Goal: Task Accomplishment & Management: Manage account settings

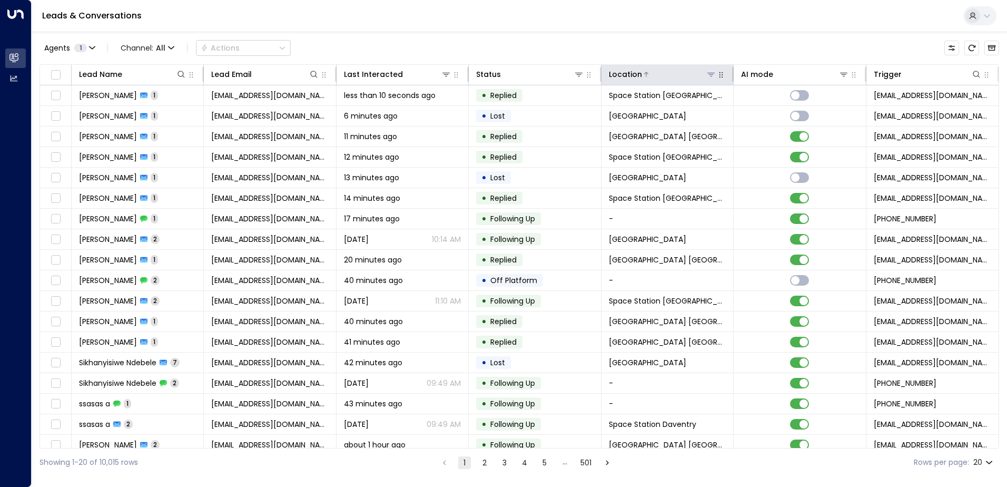
click at [710, 79] on button at bounding box center [711, 74] width 11 height 11
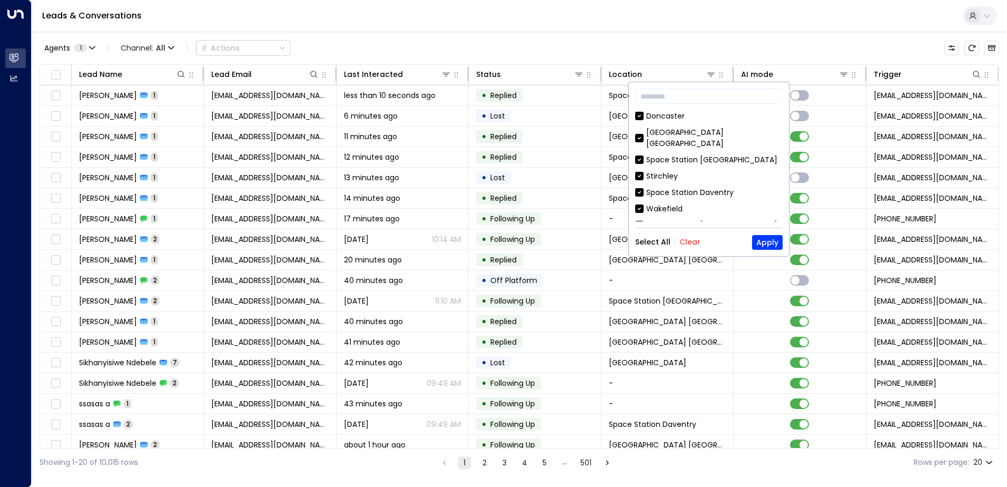
click at [688, 240] on button "Clear" at bounding box center [689, 242] width 21 height 8
drag, startPoint x: 778, startPoint y: 126, endPoint x: 777, endPoint y: 155, distance: 29.0
click at [777, 155] on div "[GEOGRAPHIC_DATA] [PERSON_NAME][GEOGRAPHIC_DATA] [GEOGRAPHIC_DATA] [GEOGRAPHIC_…" at bounding box center [708, 166] width 147 height 111
drag, startPoint x: 777, startPoint y: 155, endPoint x: 685, endPoint y: 147, distance: 93.0
click at [685, 154] on div "Space Station [GEOGRAPHIC_DATA]" at bounding box center [711, 159] width 131 height 11
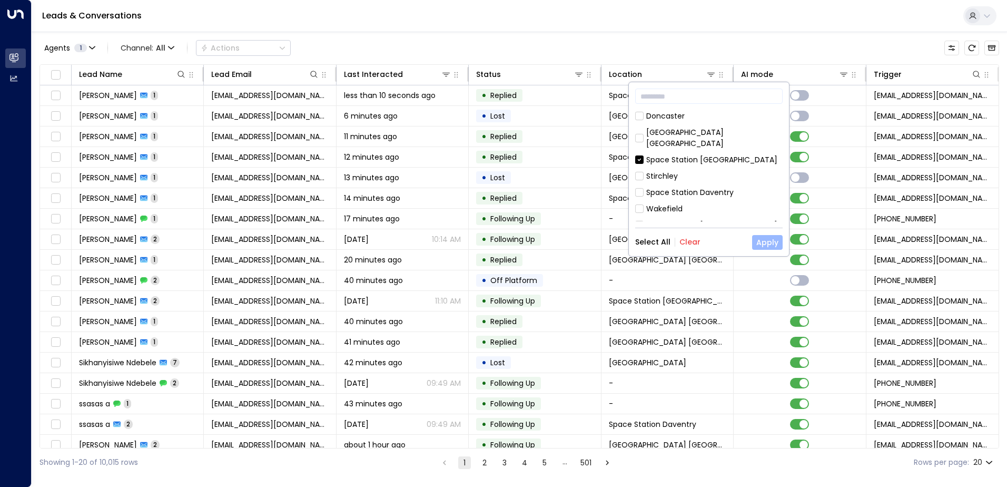
click at [759, 240] on button "Apply" at bounding box center [767, 242] width 31 height 15
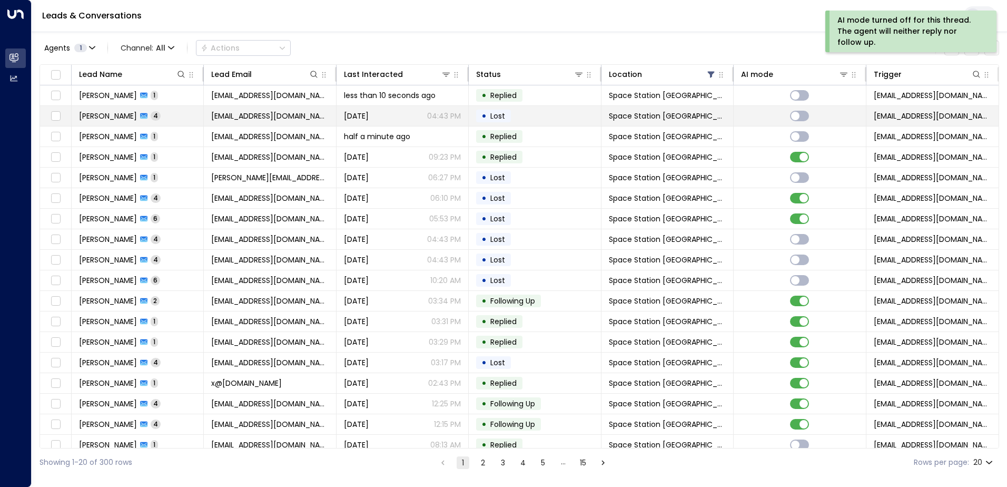
click at [115, 111] on span "[PERSON_NAME]" at bounding box center [108, 116] width 58 height 11
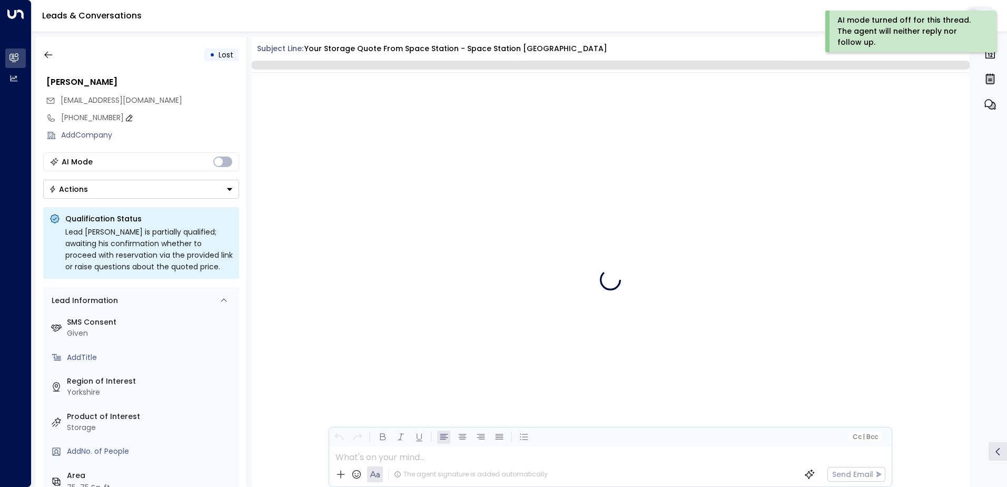
scroll to position [2203, 0]
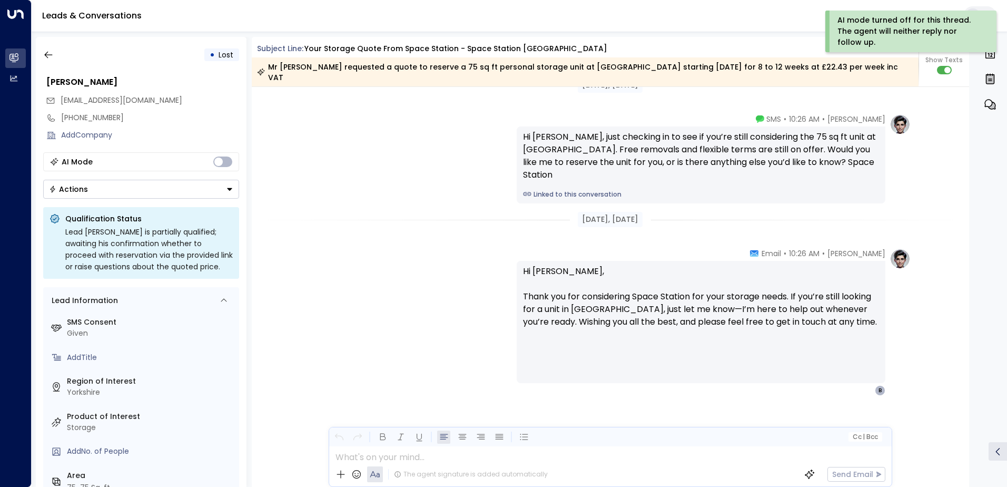
click at [216, 187] on button "Actions" at bounding box center [141, 189] width 196 height 19
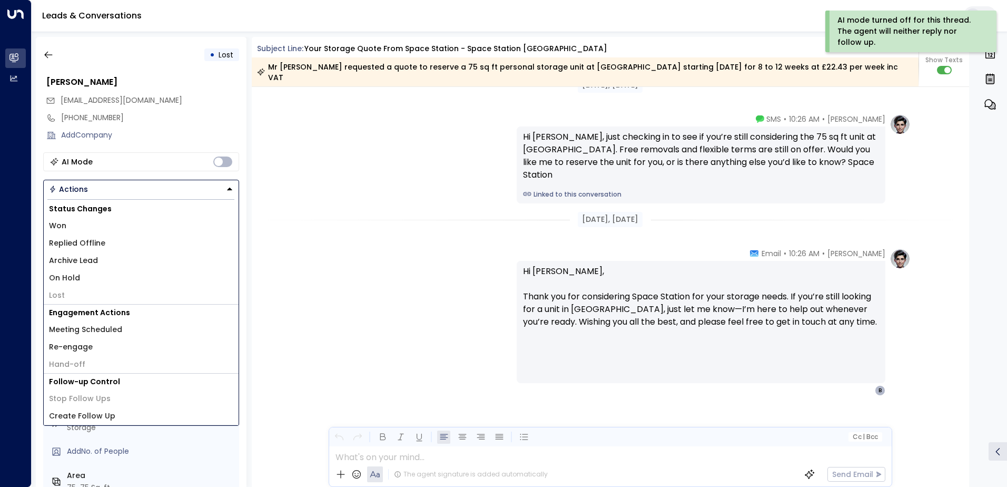
click at [71, 223] on li "Won" at bounding box center [141, 225] width 195 height 17
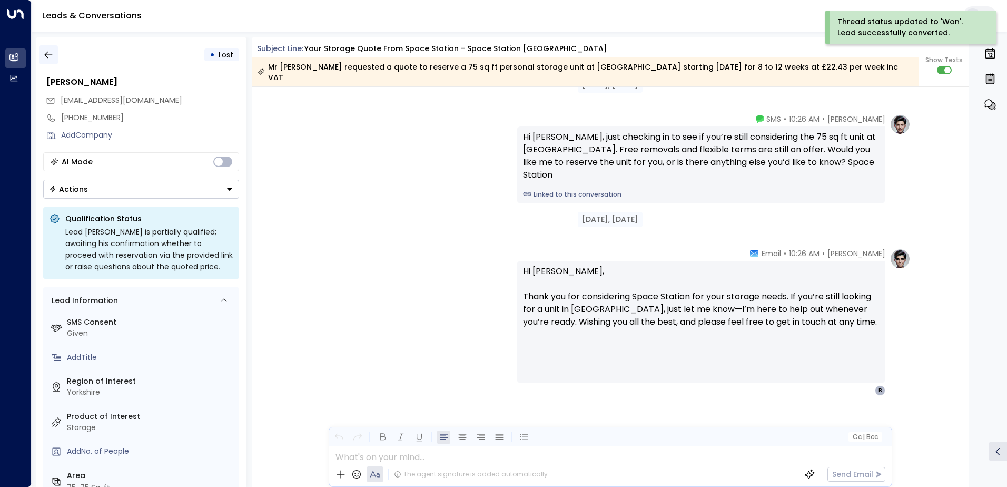
click at [43, 57] on icon "button" at bounding box center [48, 55] width 11 height 11
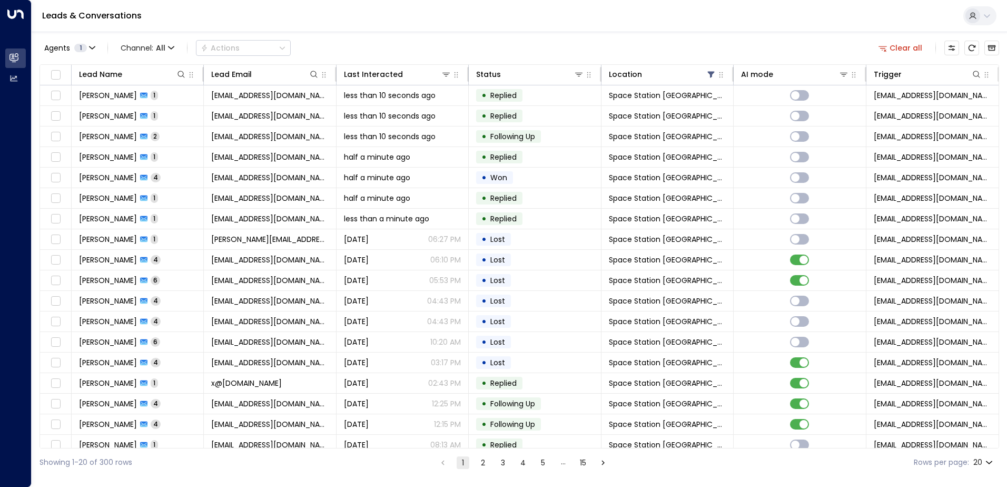
click at [483, 463] on button "2" at bounding box center [483, 462] width 13 height 13
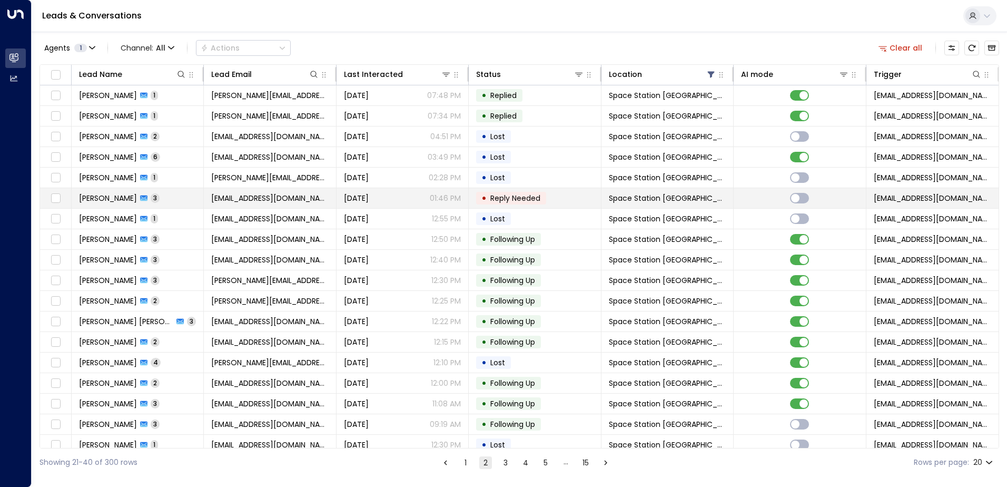
click at [121, 200] on span "[PERSON_NAME]" at bounding box center [108, 198] width 58 height 11
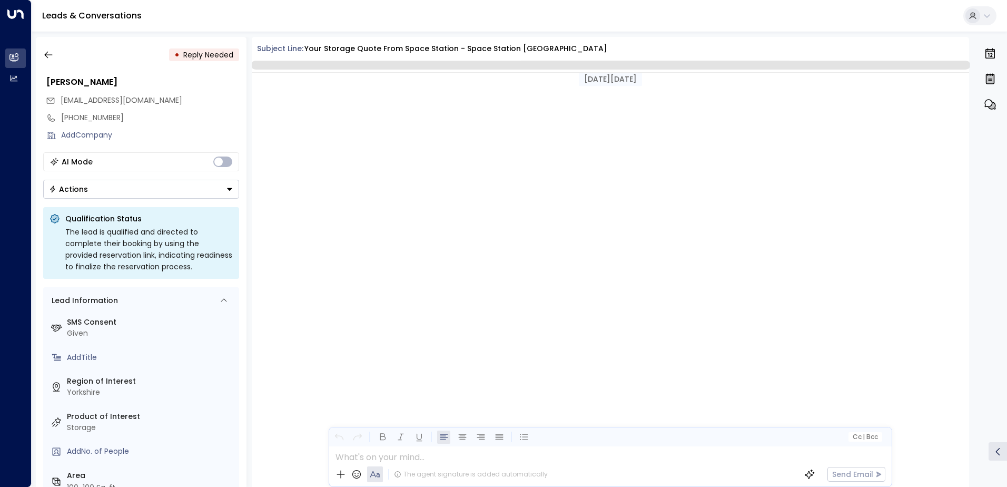
scroll to position [898, 0]
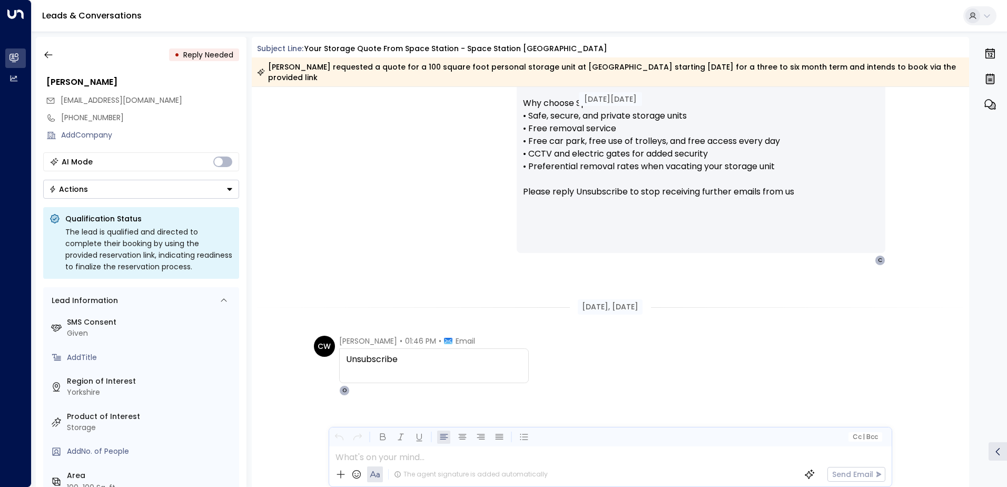
click at [223, 189] on button "Actions" at bounding box center [141, 189] width 196 height 19
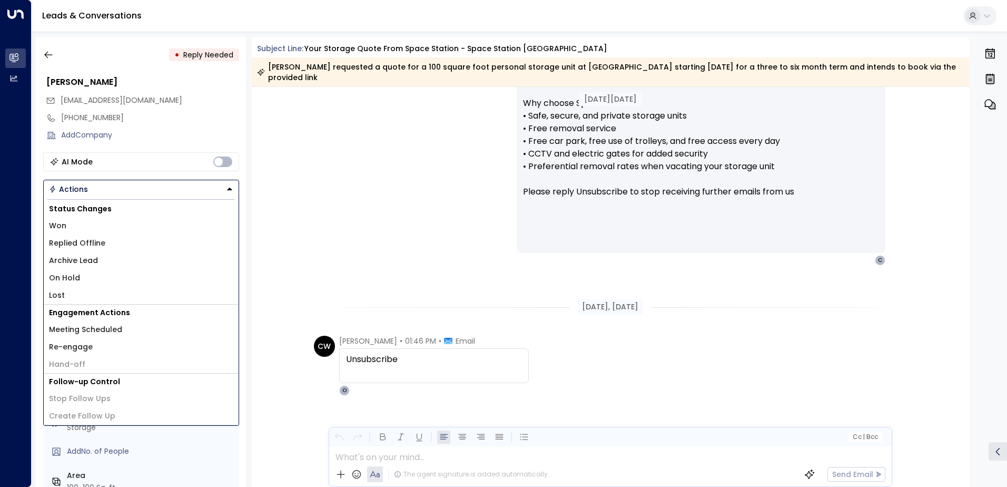
click at [68, 293] on li "Lost" at bounding box center [141, 294] width 195 height 17
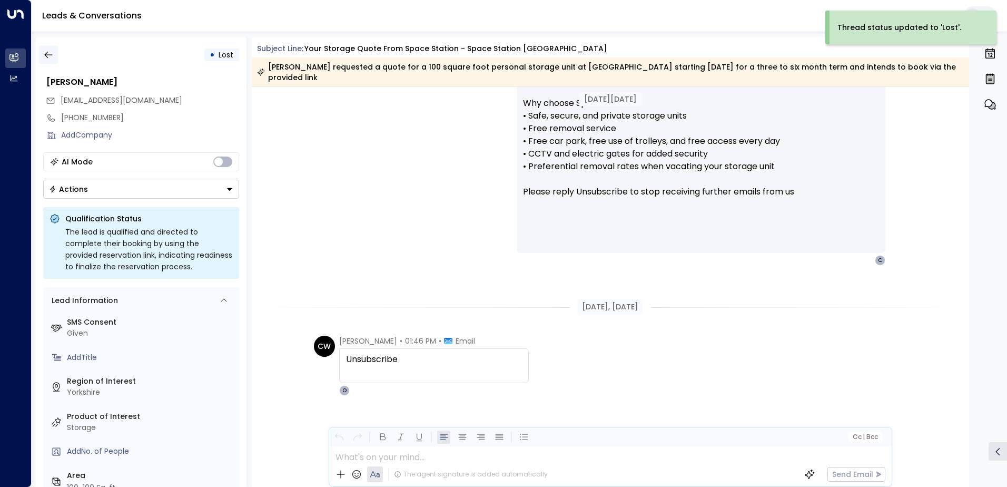
click at [51, 54] on icon "button" at bounding box center [48, 55] width 11 height 11
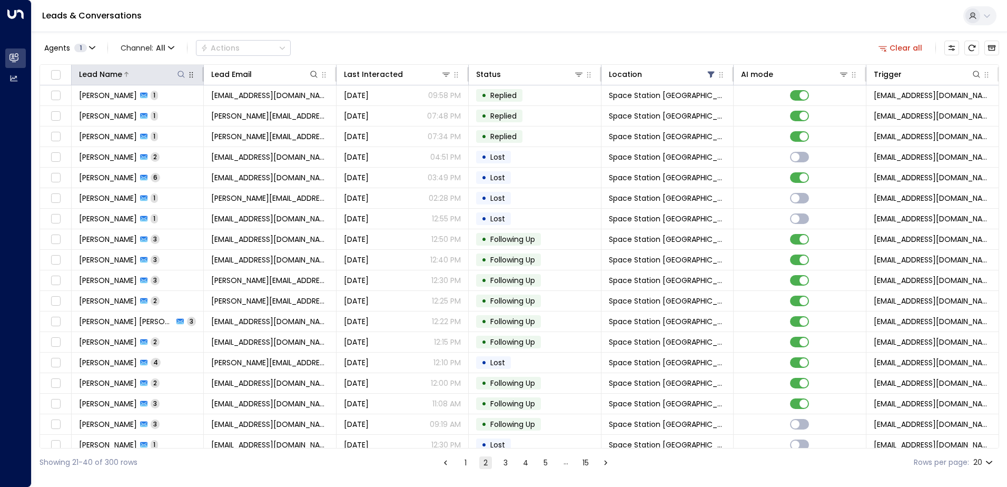
click at [182, 76] on icon at bounding box center [181, 74] width 8 height 8
click at [150, 110] on input "text" at bounding box center [180, 112] width 145 height 19
type input "*****"
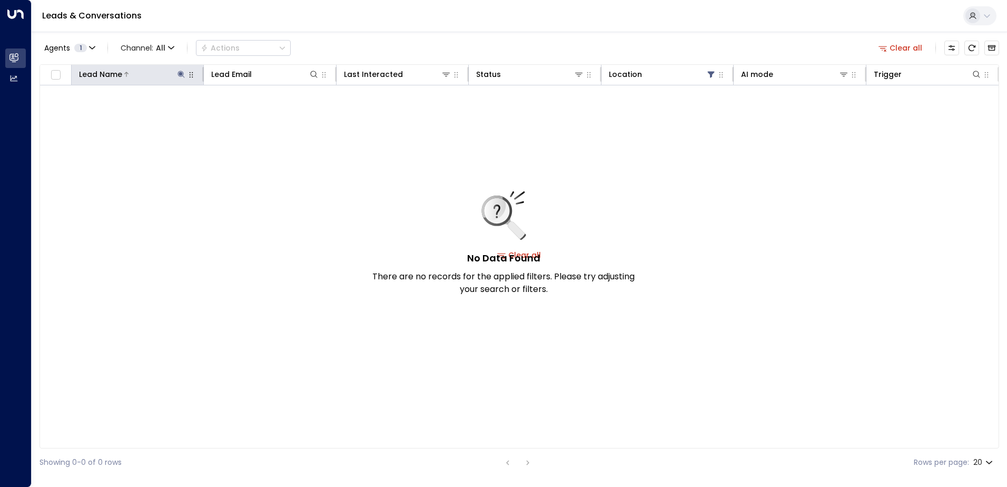
click at [182, 76] on icon at bounding box center [181, 74] width 8 height 8
drag, startPoint x: 146, startPoint y: 109, endPoint x: 108, endPoint y: 108, distance: 37.4
click at [111, 109] on input "*****" at bounding box center [174, 112] width 132 height 19
type input "****"
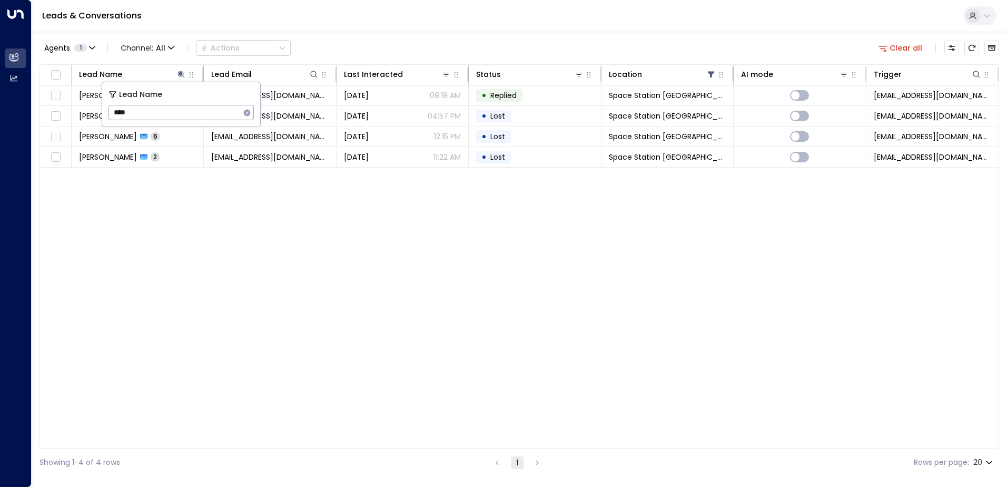
click at [148, 244] on div "Lead Name Lead Email Last Interacted Status Location AI mode Trigger [PERSON_NA…" at bounding box center [519, 256] width 960 height 384
click at [711, 77] on icon at bounding box center [711, 75] width 7 height 6
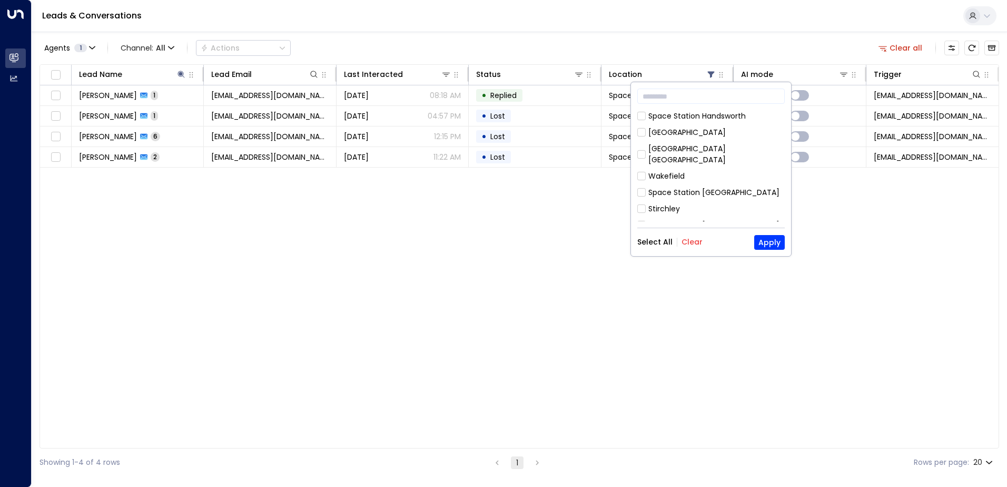
click at [694, 243] on button "Clear" at bounding box center [691, 242] width 21 height 8
click at [775, 243] on button "Apply" at bounding box center [769, 242] width 31 height 15
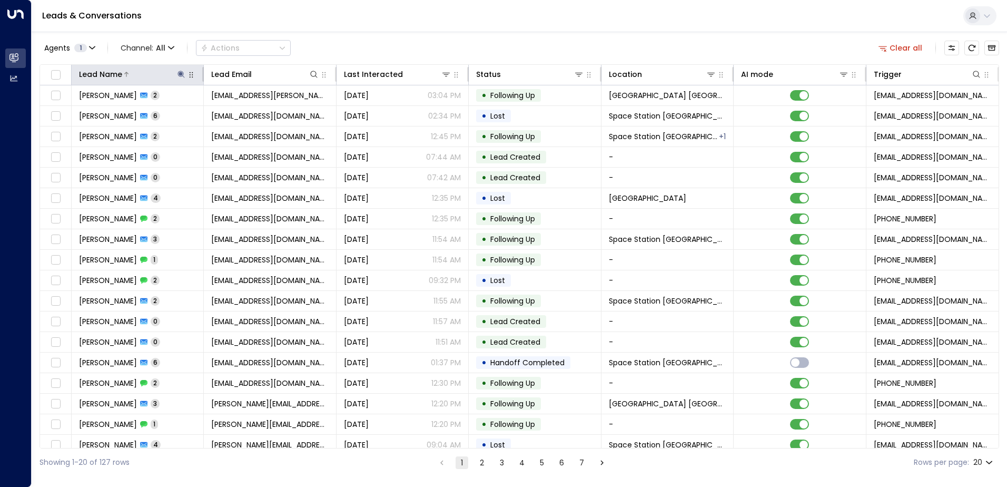
drag, startPoint x: 178, startPoint y: 72, endPoint x: 165, endPoint y: 73, distance: 12.7
click at [178, 73] on icon at bounding box center [181, 74] width 7 height 7
drag, startPoint x: 139, startPoint y: 118, endPoint x: 108, endPoint y: 115, distance: 30.7
click at [108, 115] on div "Lead Name **** ​" at bounding box center [181, 104] width 158 height 44
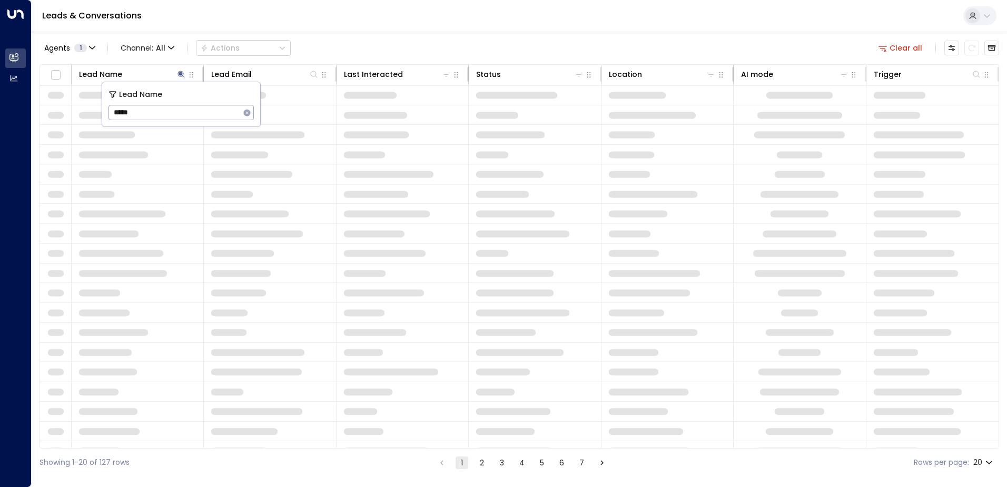
type input "*****"
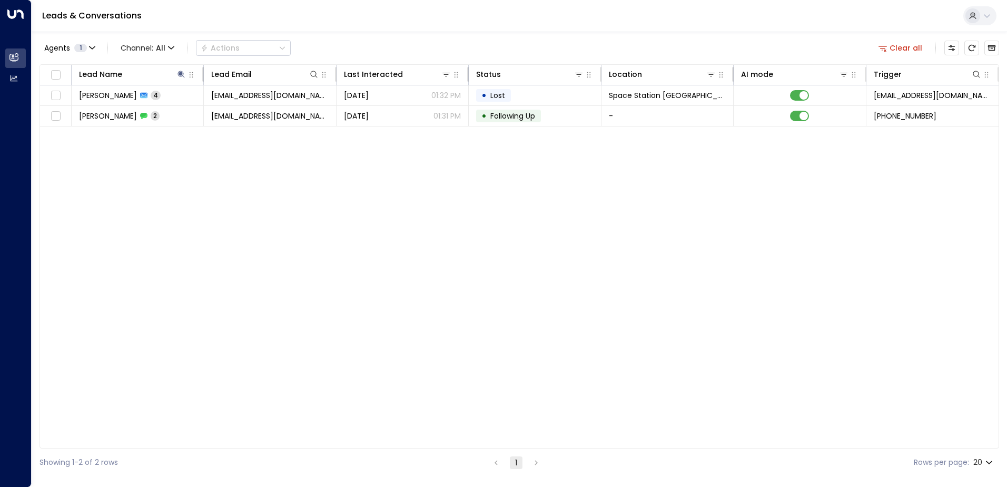
click at [175, 218] on div "Lead Name Lead Email Last Interacted Status Location AI mode Trigger [PERSON_NA…" at bounding box center [519, 256] width 960 height 384
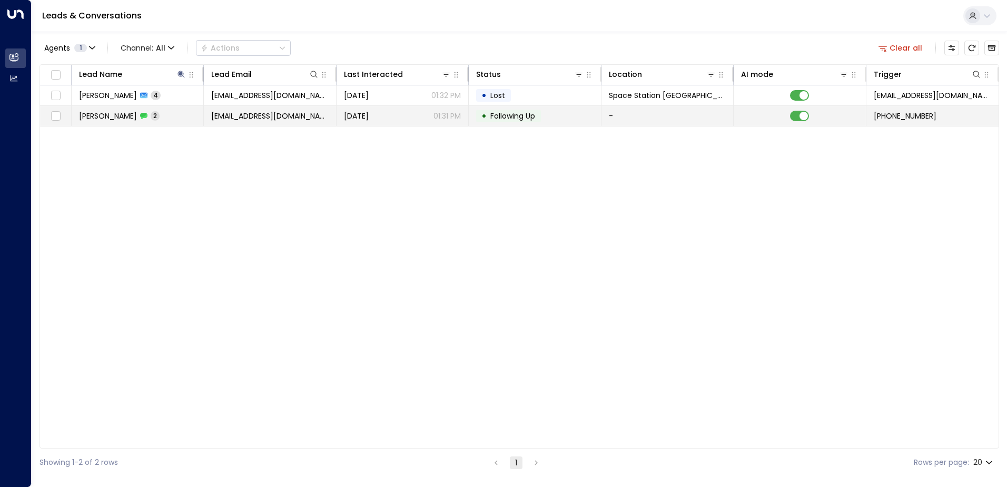
click at [151, 113] on span "2" at bounding box center [155, 115] width 9 height 9
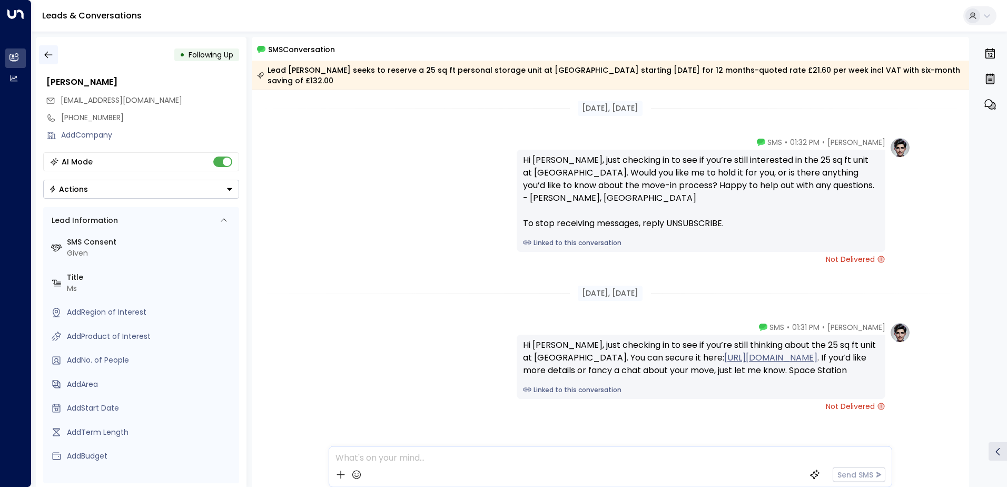
click at [51, 55] on icon "button" at bounding box center [48, 55] width 8 height 7
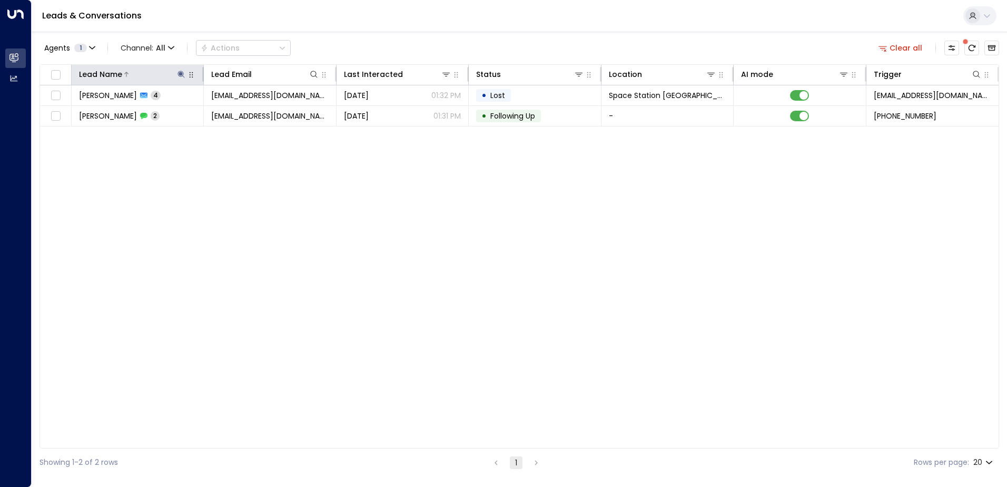
click at [182, 75] on icon at bounding box center [181, 74] width 8 height 8
drag, startPoint x: 169, startPoint y: 117, endPoint x: 104, endPoint y: 115, distance: 64.3
click at [104, 115] on div "Lead Name ***** ​" at bounding box center [181, 104] width 158 height 44
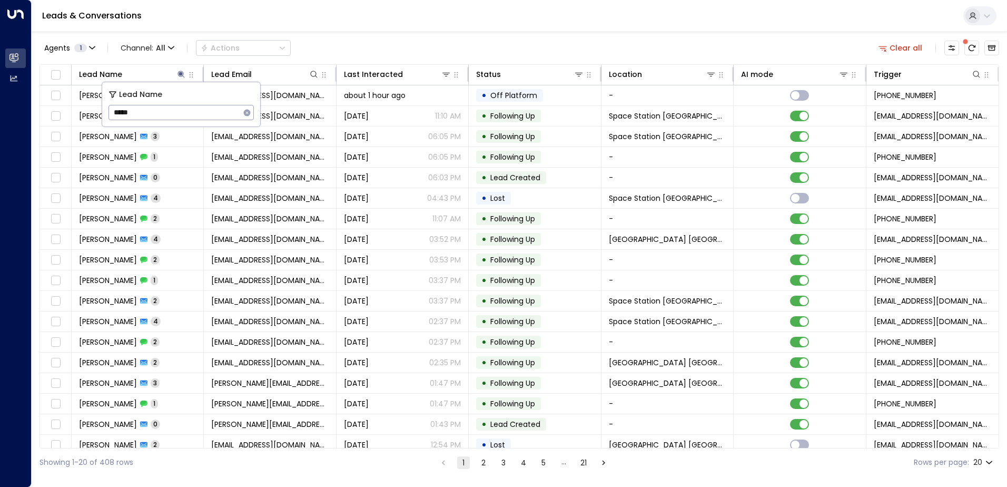
type input "*****"
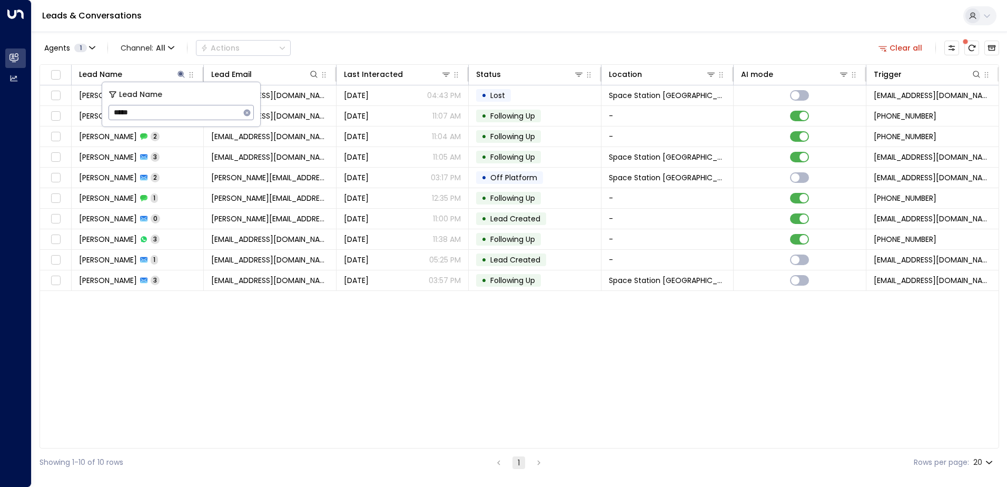
click at [222, 382] on div "Lead Name Lead Email Last Interacted Status Location AI mode Trigger [PERSON_NA…" at bounding box center [519, 256] width 960 height 384
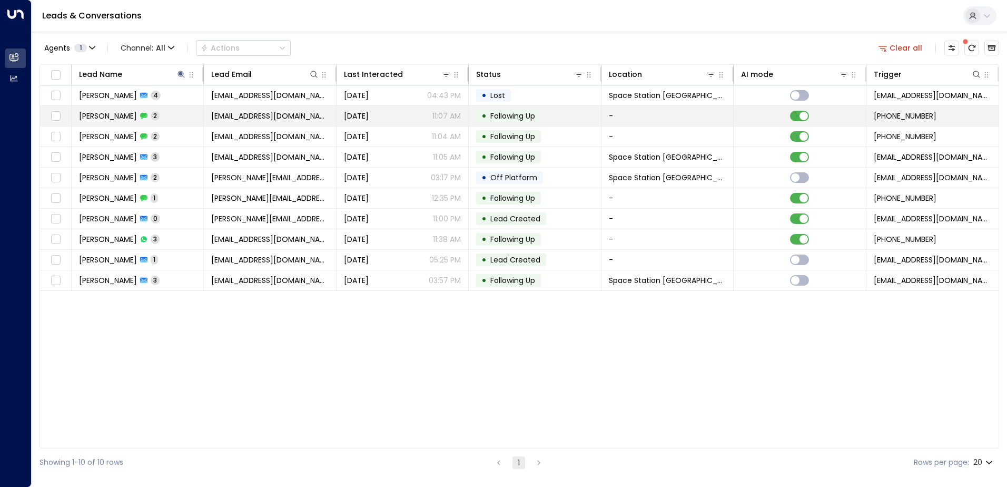
click at [125, 113] on span "[PERSON_NAME]" at bounding box center [108, 116] width 58 height 11
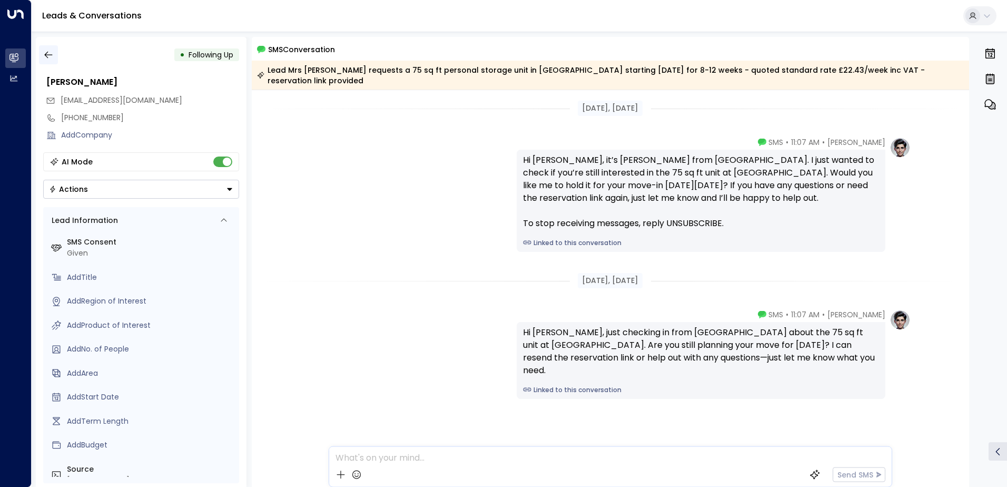
click at [45, 56] on icon "button" at bounding box center [48, 55] width 8 height 7
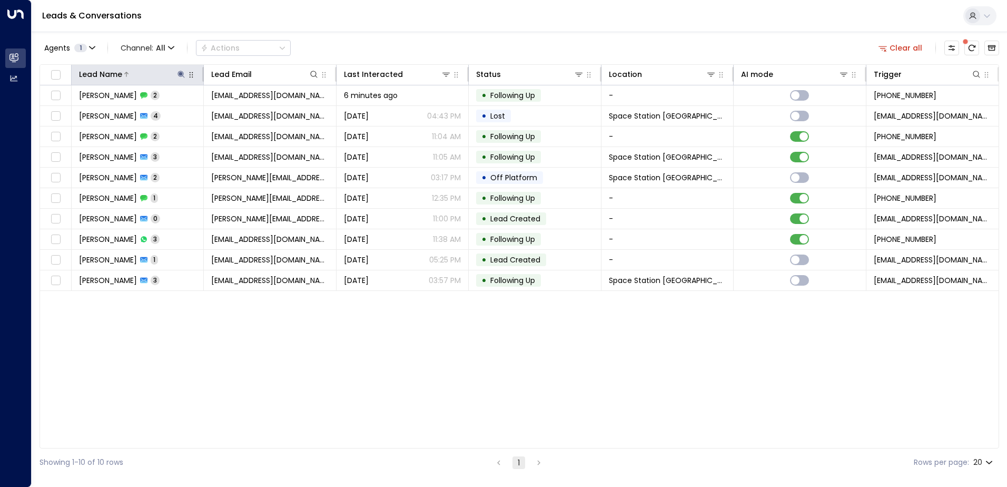
click at [179, 74] on icon at bounding box center [181, 74] width 8 height 8
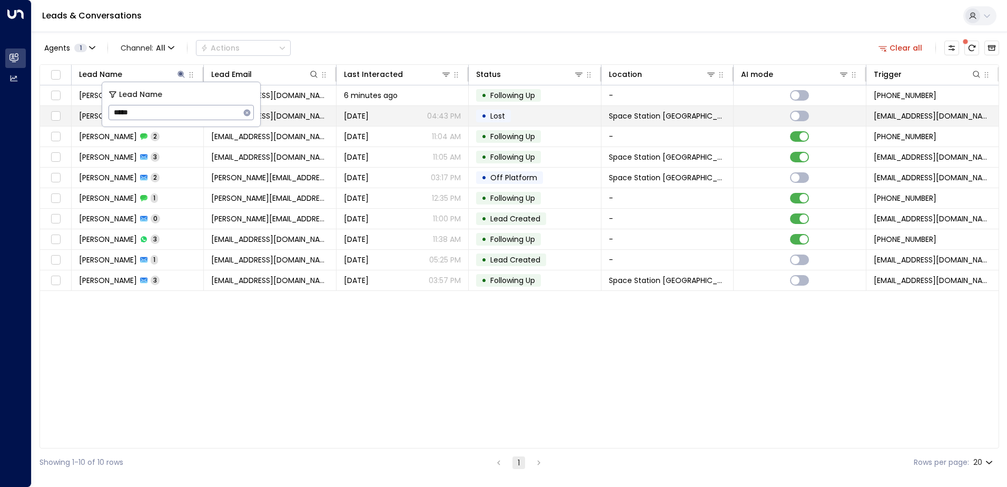
drag, startPoint x: 146, startPoint y: 118, endPoint x: 87, endPoint y: 118, distance: 58.5
click at [87, 118] on body "Overview Leads & Conversations Leads & Conversations Analytics Analytics Leads …" at bounding box center [503, 238] width 1007 height 476
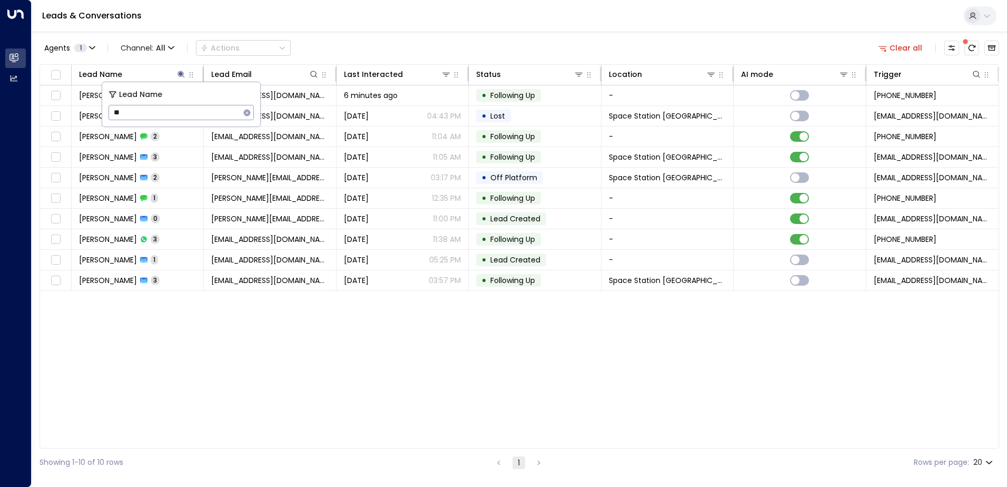
type input "*"
type input "*****"
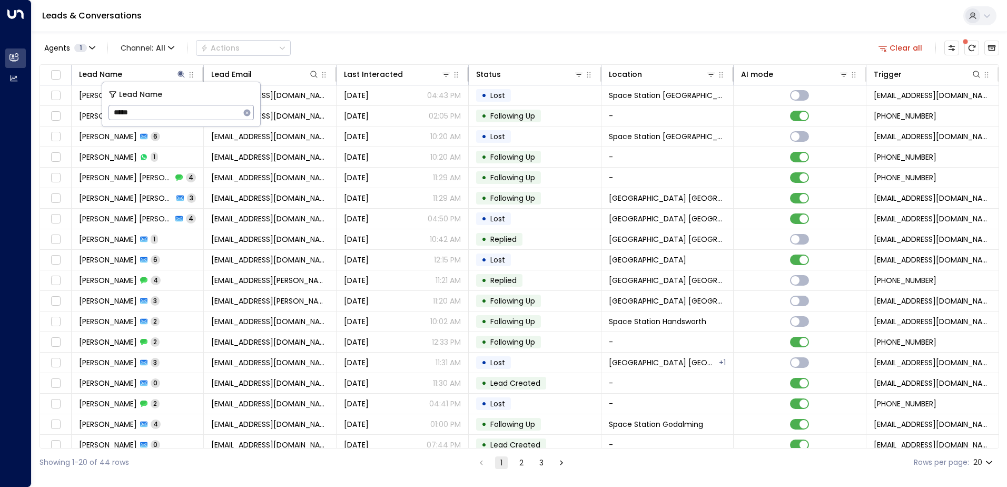
click at [400, 43] on div "Agents 1 Channel: All Actions Clear all" at bounding box center [519, 48] width 960 height 22
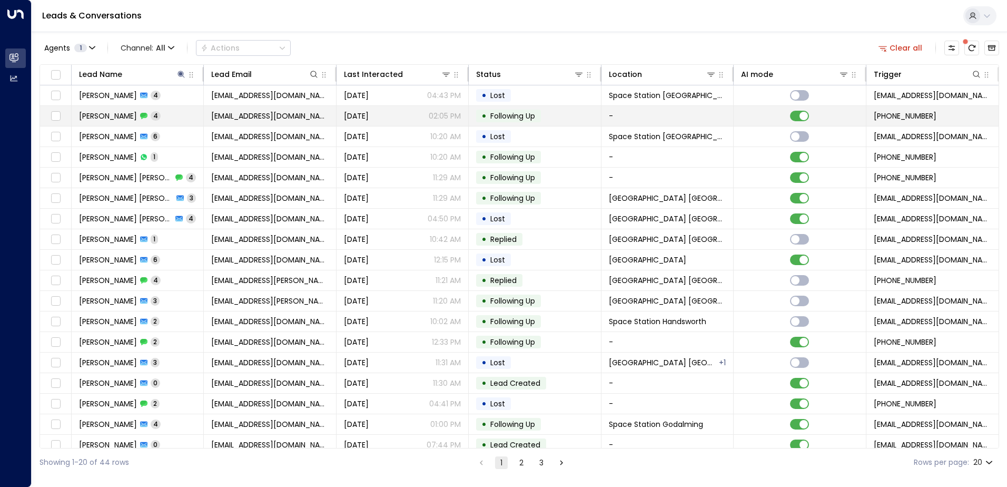
click at [156, 122] on td "[PERSON_NAME] 4" at bounding box center [138, 116] width 132 height 20
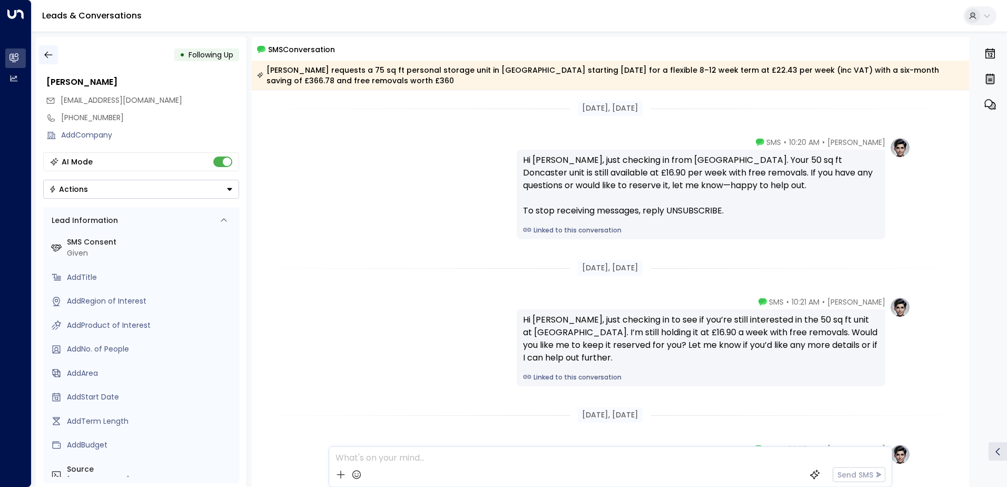
click at [48, 56] on icon "button" at bounding box center [48, 55] width 11 height 11
